Goal: Information Seeking & Learning: Learn about a topic

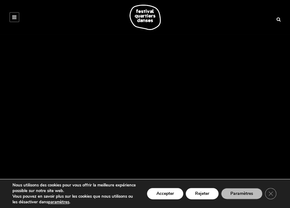
click at [14, 17] on icon at bounding box center [14, 17] width 4 height 5
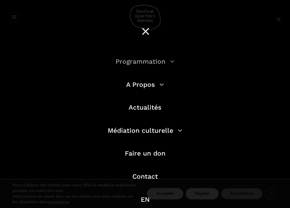
click at [169, 62] on link "Programmation" at bounding box center [145, 61] width 59 height 8
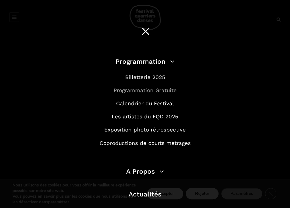
click at [151, 90] on link "Programmation Gratuite" at bounding box center [145, 90] width 63 height 6
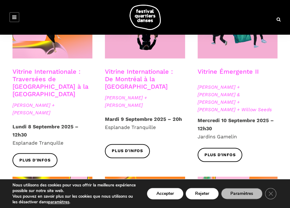
scroll to position [539, 0]
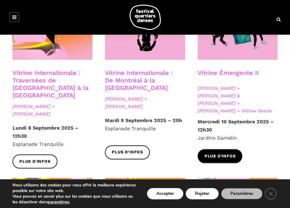
click at [225, 153] on span "Plus d'infos" at bounding box center [220, 156] width 31 height 7
